Goal: Find specific page/section: Find specific page/section

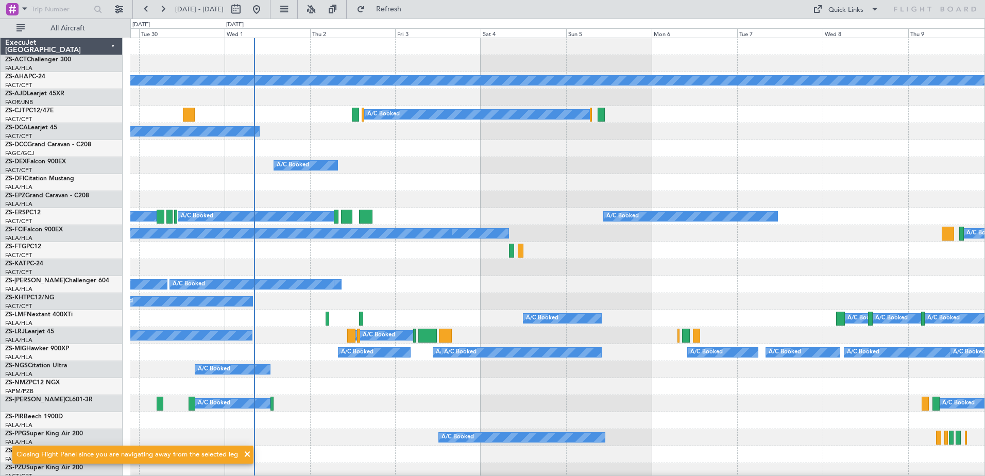
click at [244, 9] on button at bounding box center [236, 9] width 16 height 16
select select "9"
select select "2025"
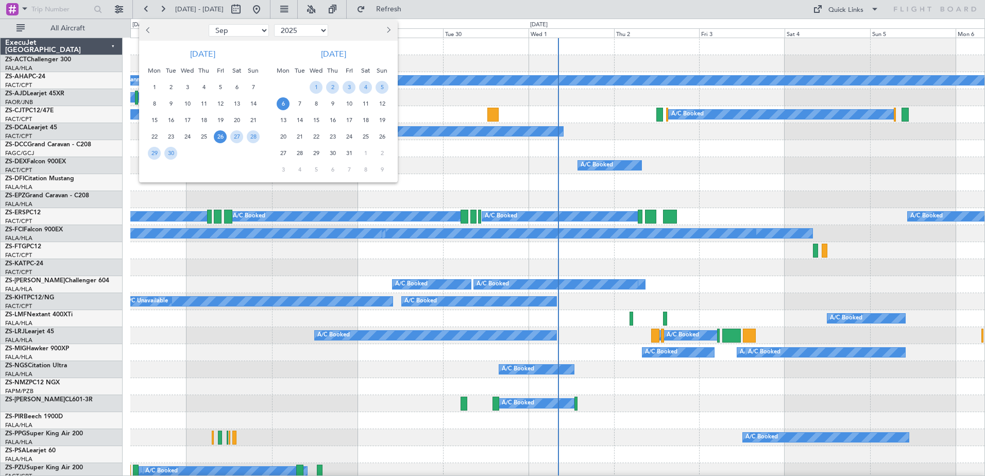
click at [303, 135] on span "21" at bounding box center [299, 136] width 13 height 13
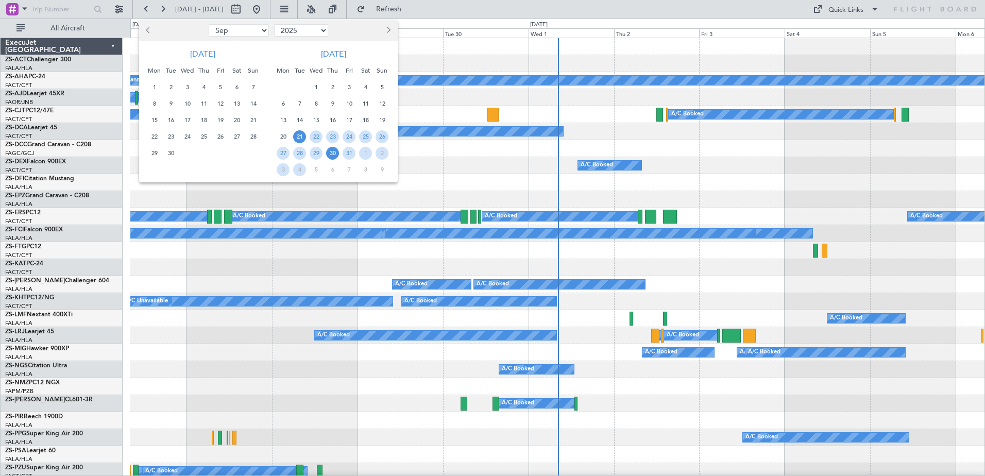
drag, startPoint x: 332, startPoint y: 155, endPoint x: 340, endPoint y: 159, distance: 8.5
click at [333, 155] on span "30" at bounding box center [332, 153] width 13 height 13
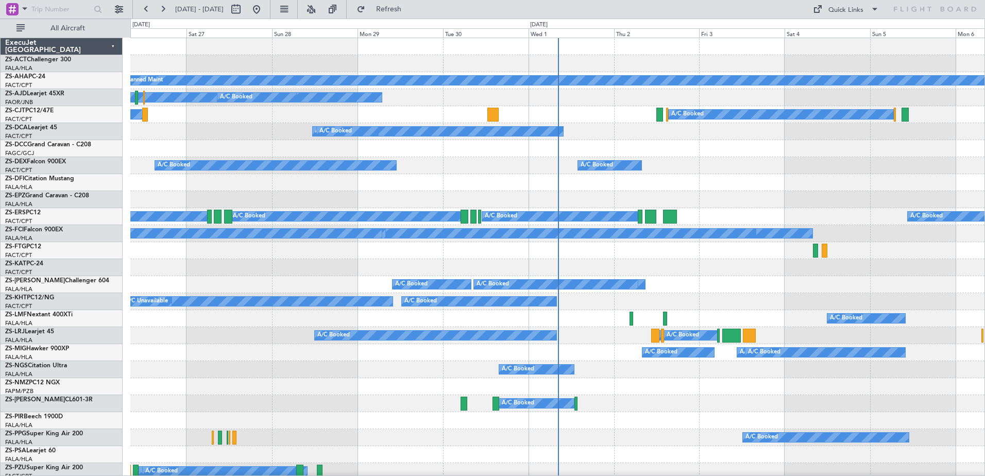
select select "10"
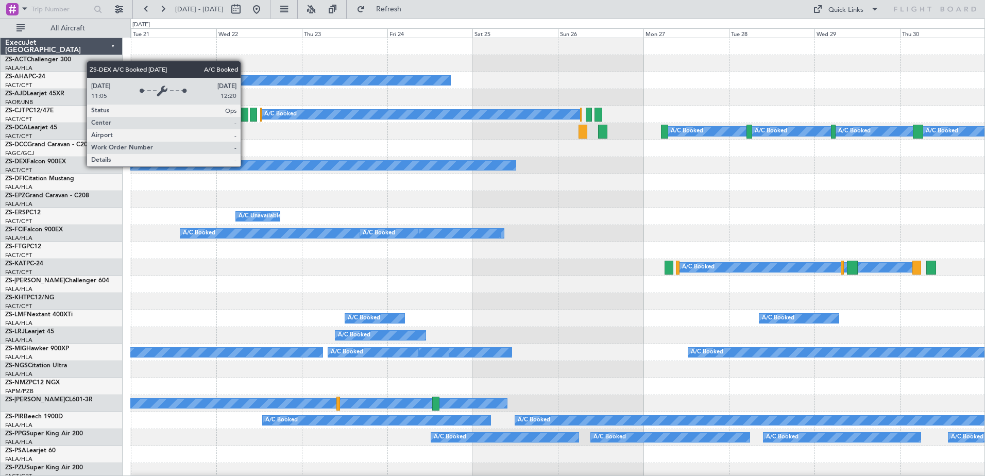
click at [245, 166] on div "A/C Booked" at bounding box center [300, 165] width 431 height 9
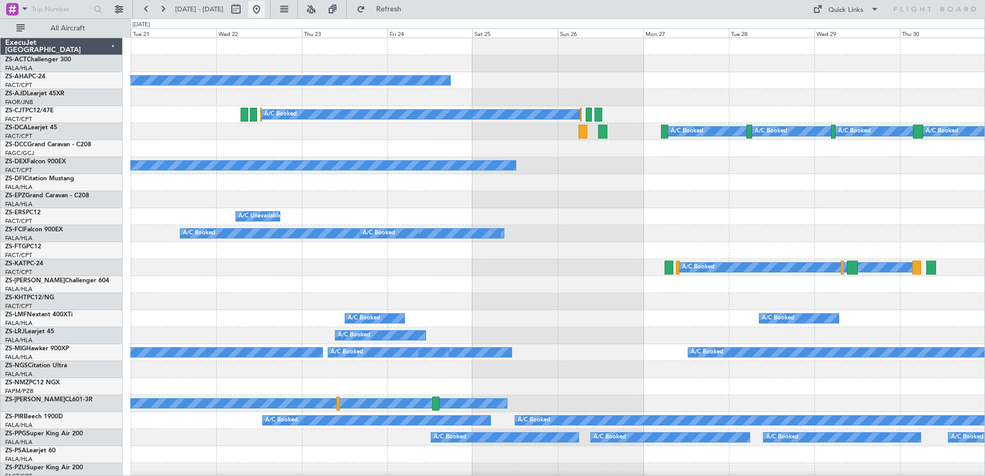
click at [265, 8] on button at bounding box center [256, 9] width 16 height 16
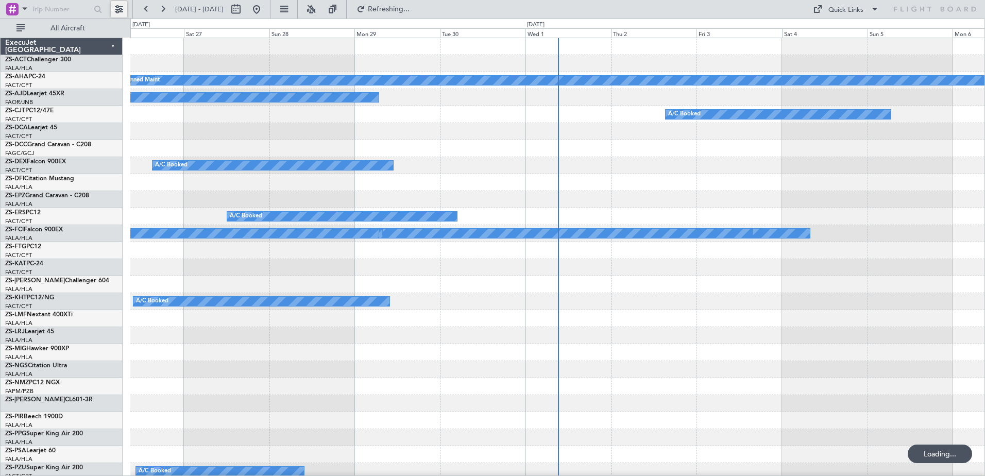
click at [118, 7] on button at bounding box center [119, 9] width 16 height 16
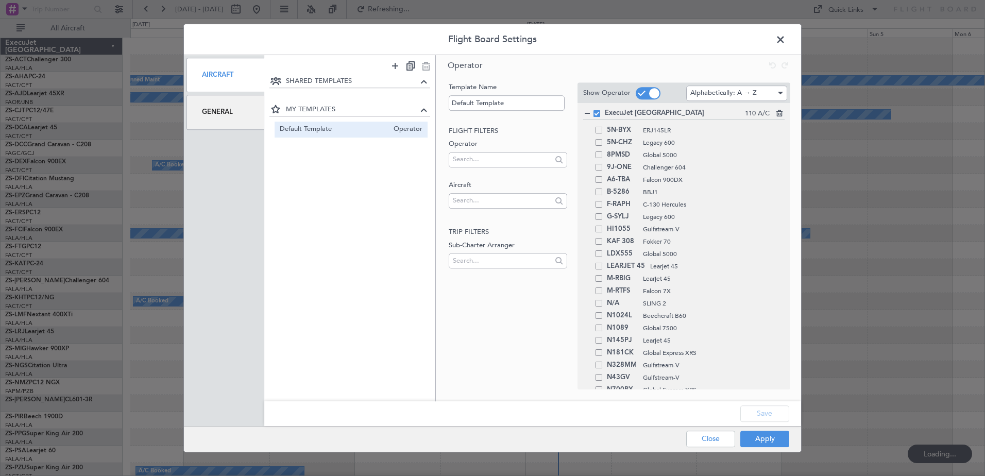
drag, startPoint x: 209, startPoint y: 112, endPoint x: 220, endPoint y: 112, distance: 10.8
click at [211, 112] on div "General" at bounding box center [226, 112] width 78 height 35
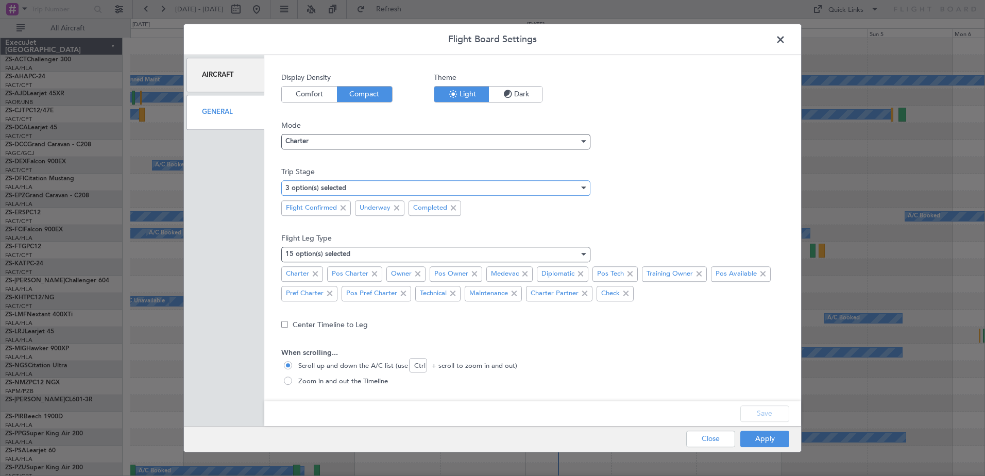
click at [478, 187] on div "3 option(s) selected" at bounding box center [432, 187] width 294 height 15
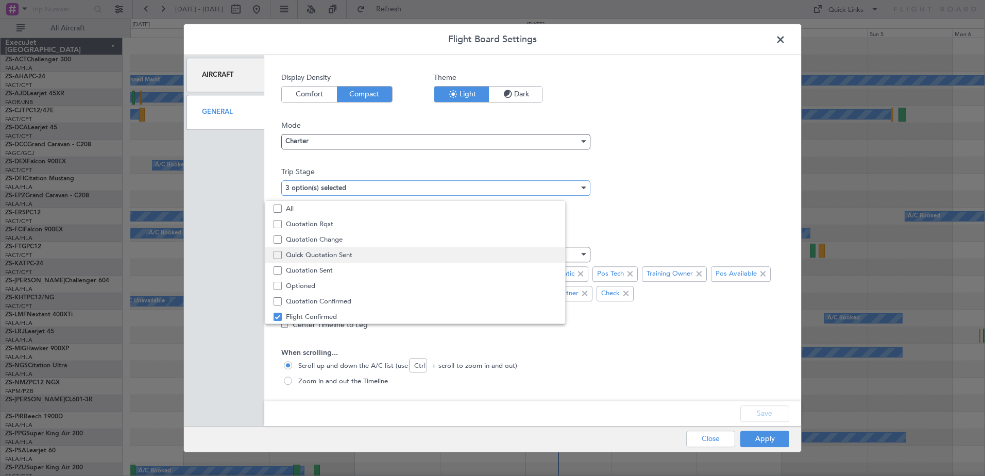
scroll to position [32, 0]
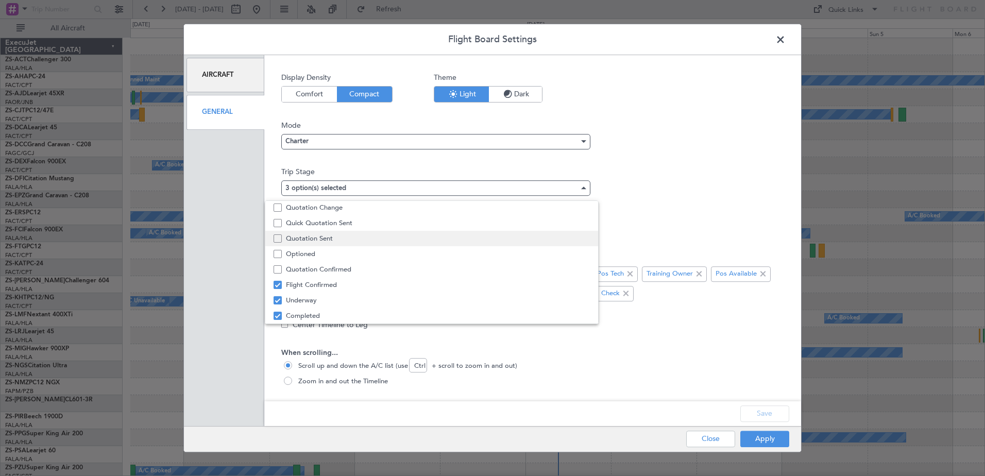
click at [333, 241] on span "Quotation Sent" at bounding box center [438, 238] width 304 height 15
click at [694, 176] on div at bounding box center [492, 238] width 985 height 476
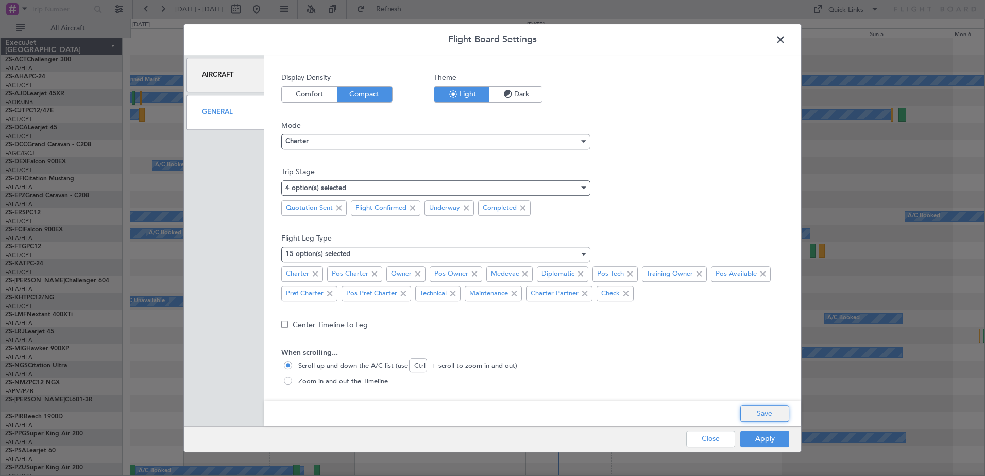
click at [757, 414] on button "Save" at bounding box center [764, 413] width 49 height 16
click at [764, 439] on button "Apply" at bounding box center [764, 439] width 49 height 16
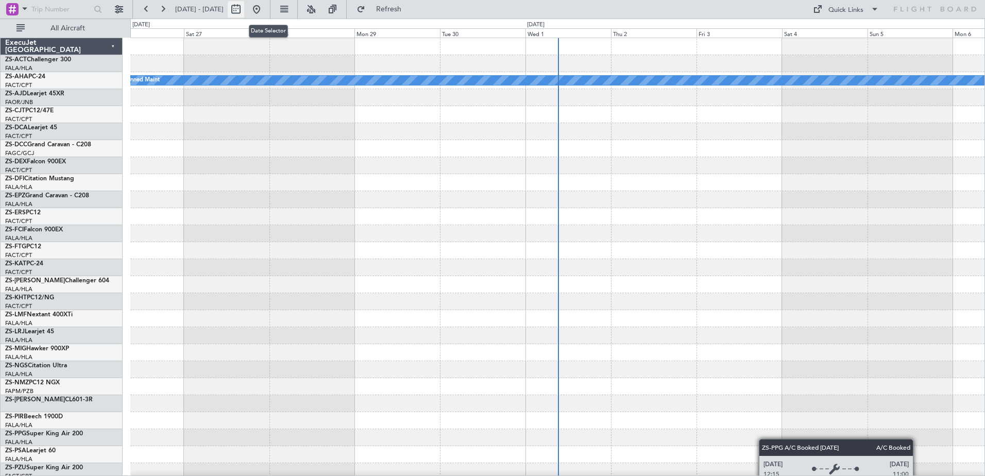
click at [244, 7] on button at bounding box center [236, 9] width 16 height 16
select select "9"
select select "2025"
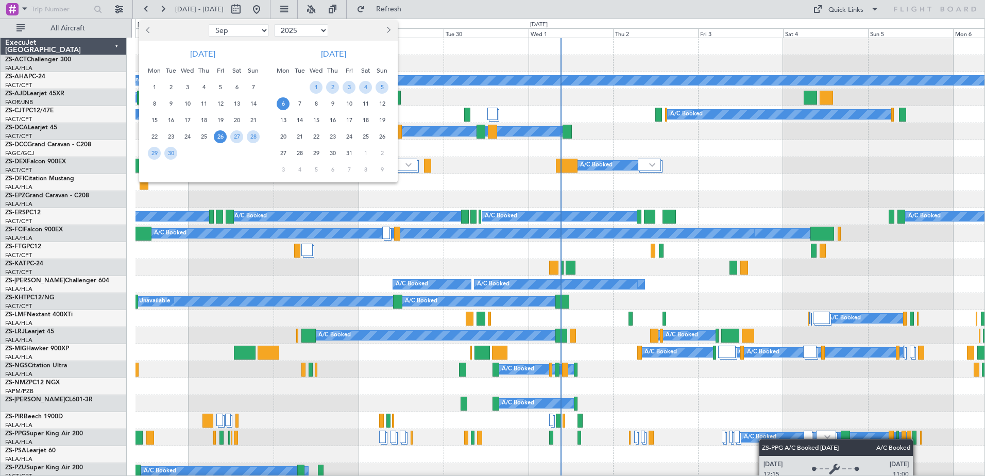
click at [367, 121] on span "18" at bounding box center [365, 120] width 13 height 13
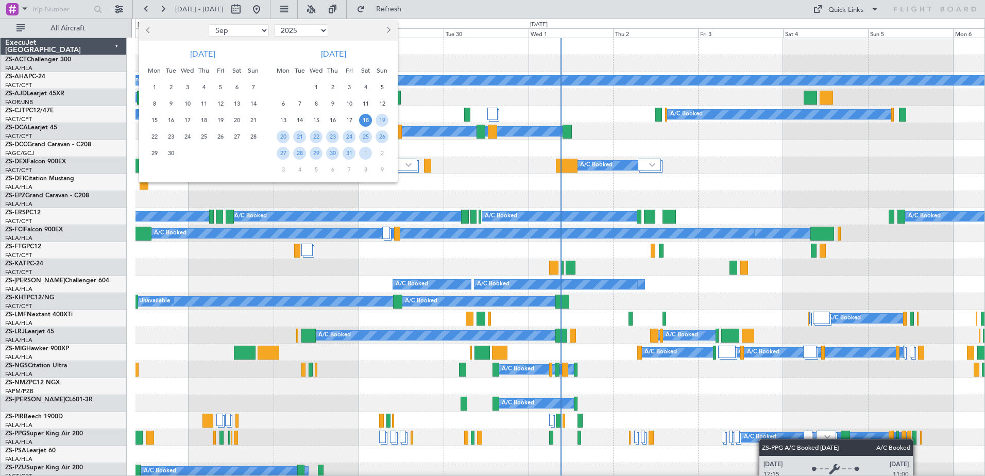
click at [367, 121] on span "18" at bounding box center [365, 120] width 13 height 13
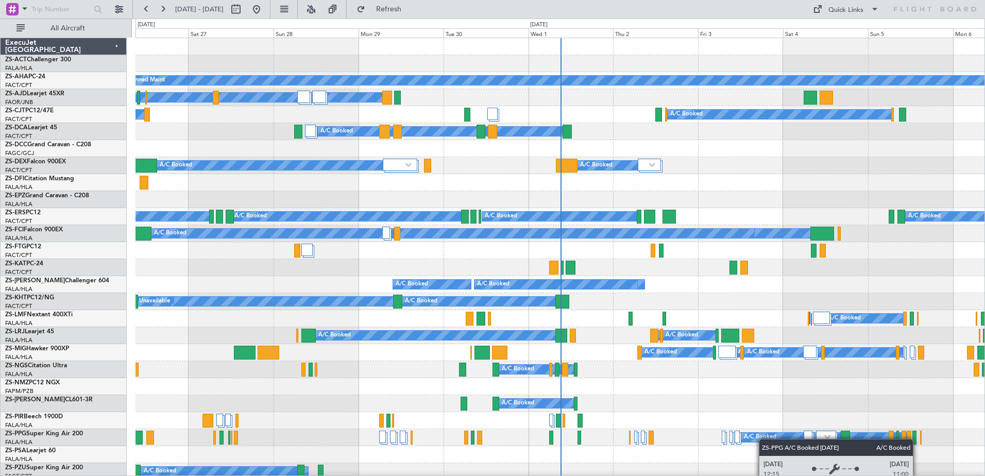
select select "10"
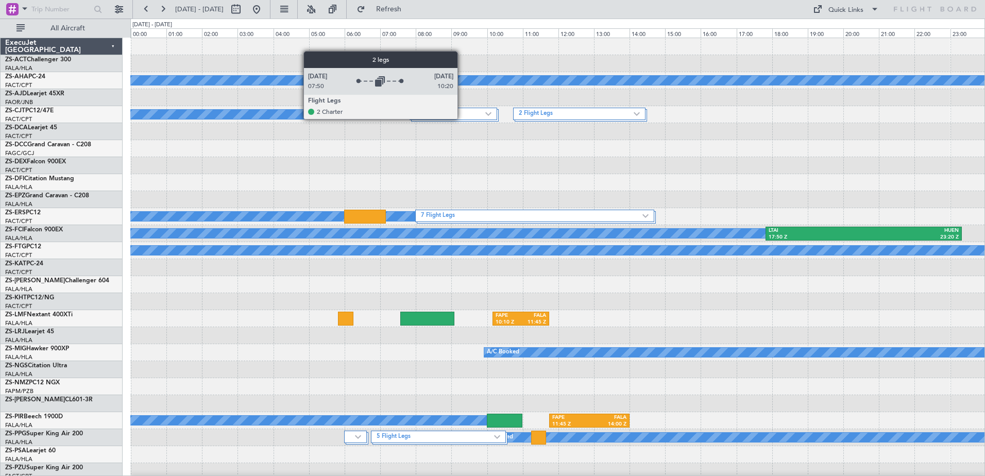
click at [463, 118] on label "2 Flight Legs" at bounding box center [450, 114] width 70 height 9
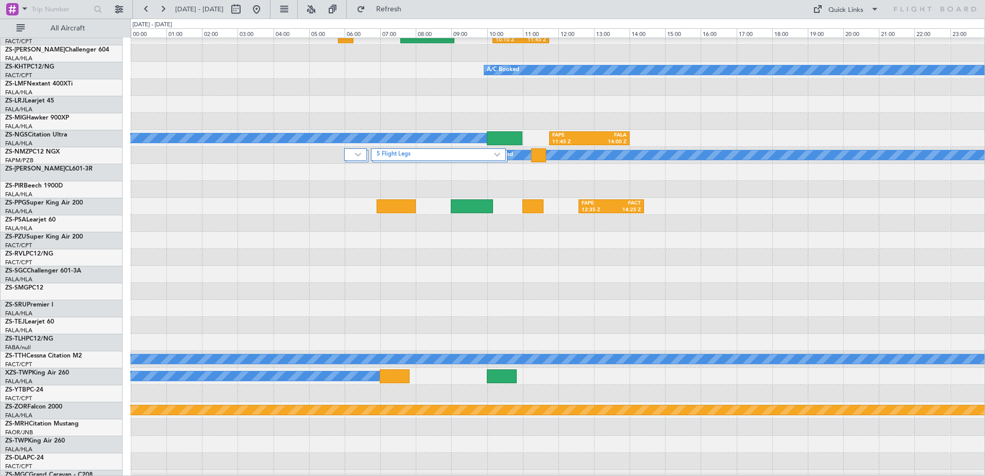
scroll to position [361, 0]
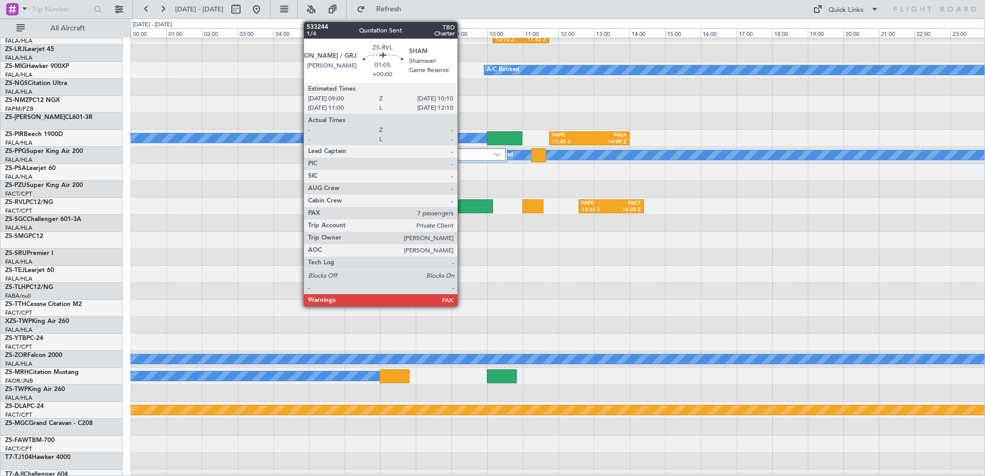
click at [462, 208] on div at bounding box center [472, 206] width 42 height 14
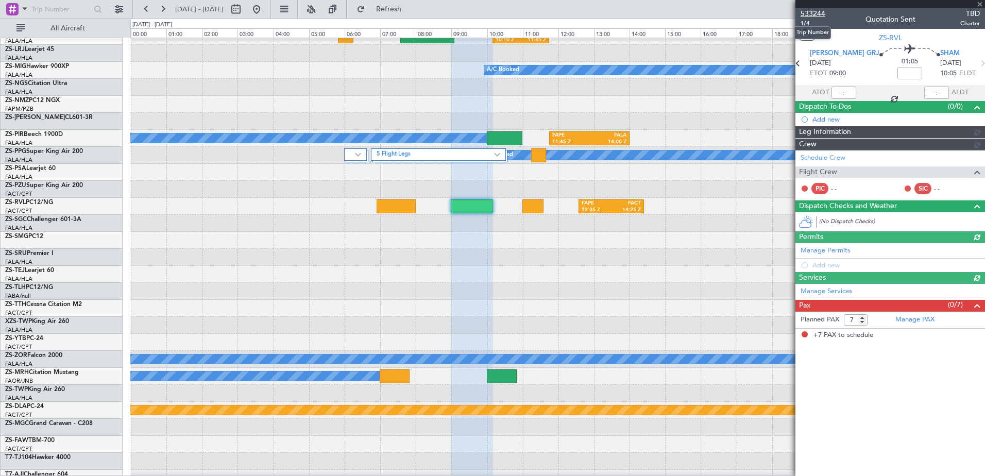
click at [815, 11] on span "533244" at bounding box center [813, 13] width 25 height 11
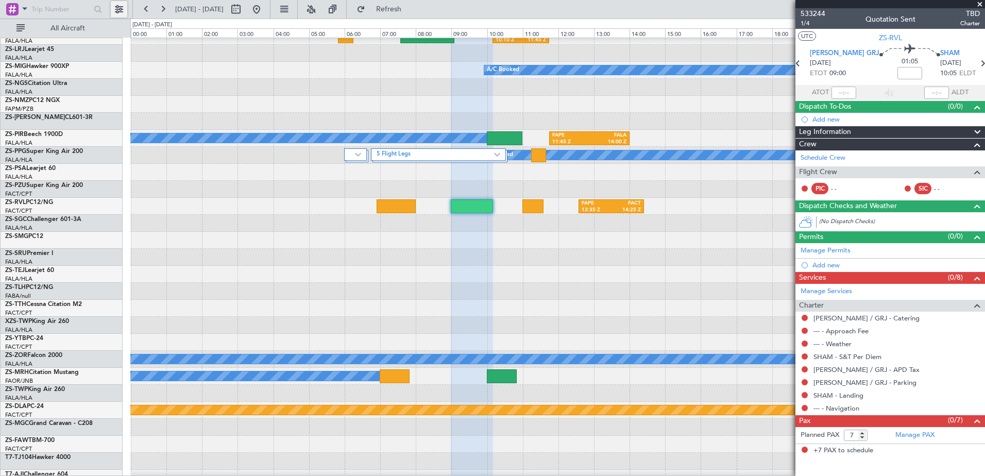
click at [120, 9] on button at bounding box center [119, 9] width 16 height 16
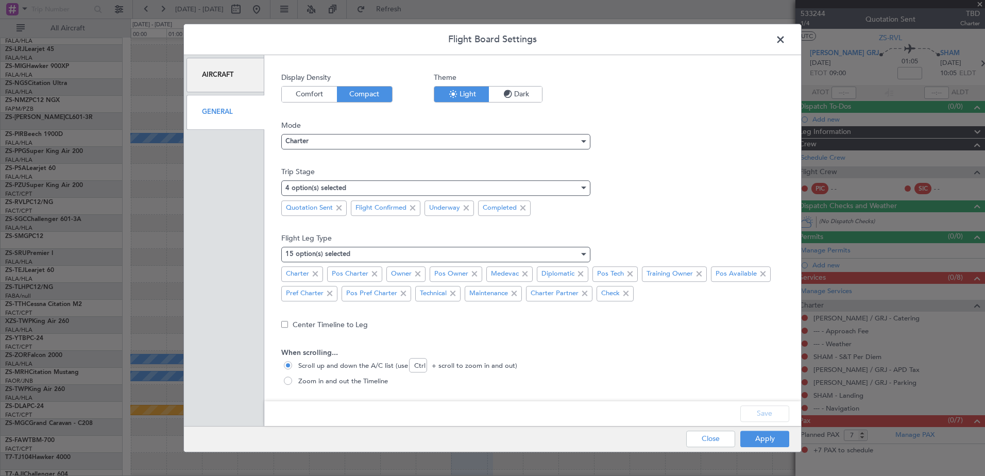
drag, startPoint x: 221, startPoint y: 107, endPoint x: 225, endPoint y: 111, distance: 5.8
click at [222, 108] on div "General" at bounding box center [226, 112] width 78 height 35
click at [338, 209] on span at bounding box center [339, 208] width 12 height 12
click at [768, 416] on button "Save" at bounding box center [764, 413] width 49 height 16
click at [773, 439] on button "Apply" at bounding box center [764, 439] width 49 height 16
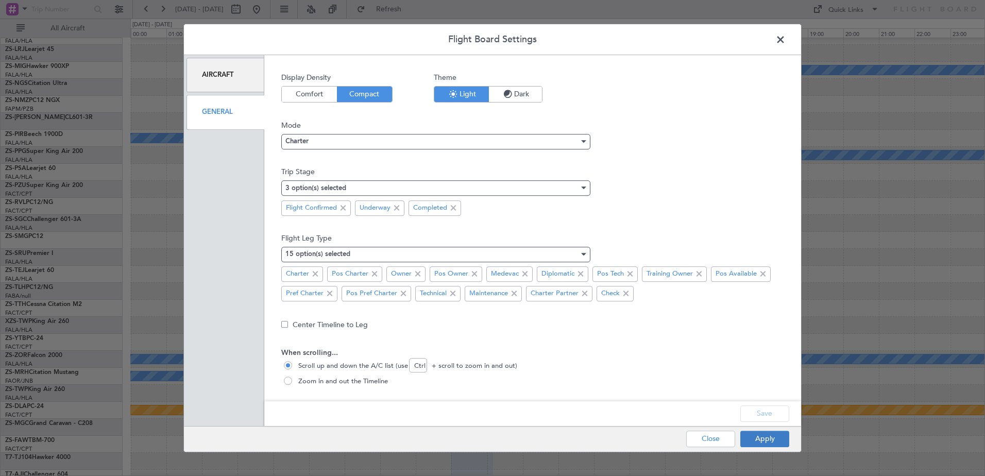
type input "0"
